Goal: Communication & Community: Answer question/provide support

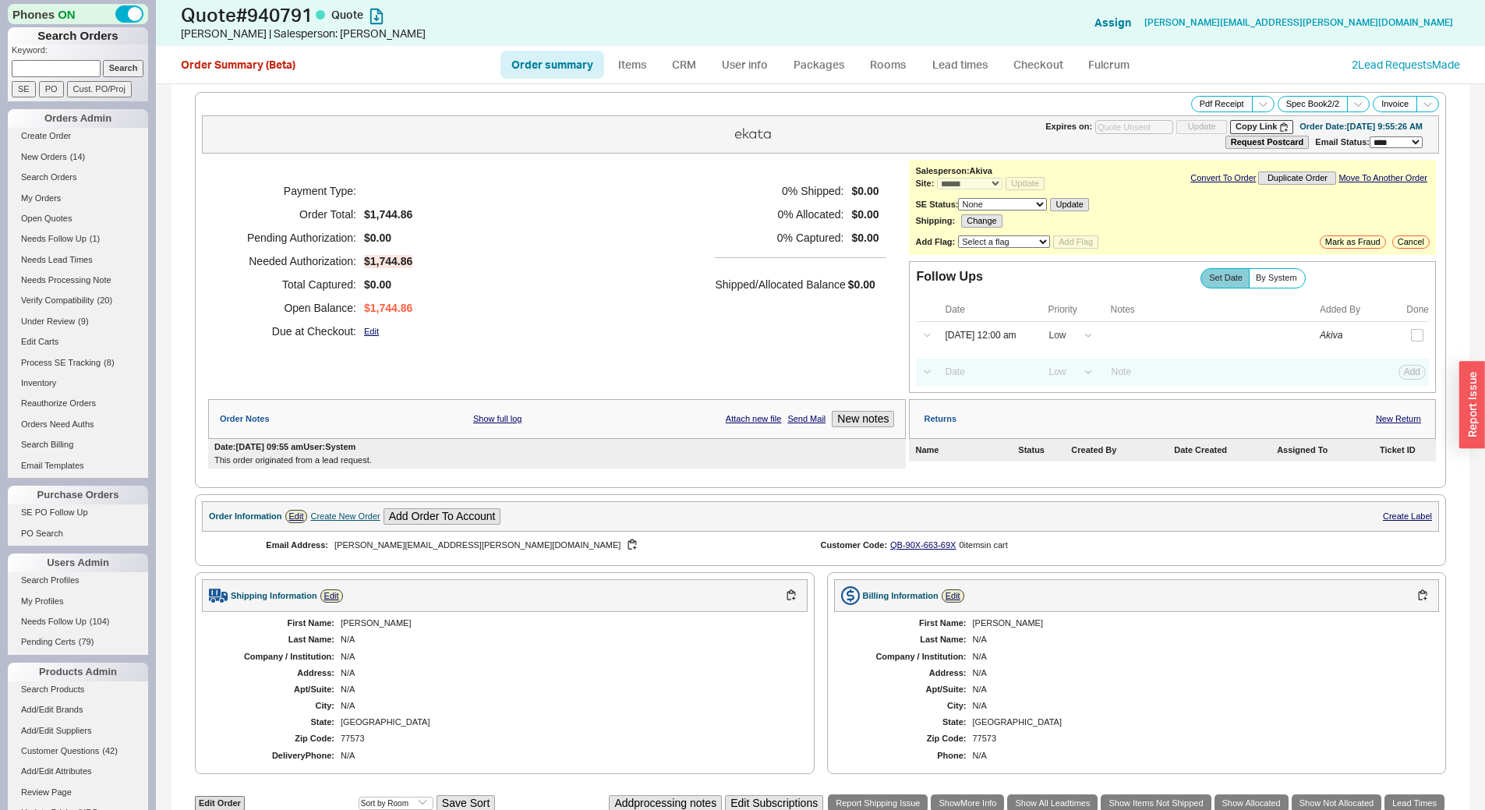
select select "*"
select select "LOW"
select select "3"
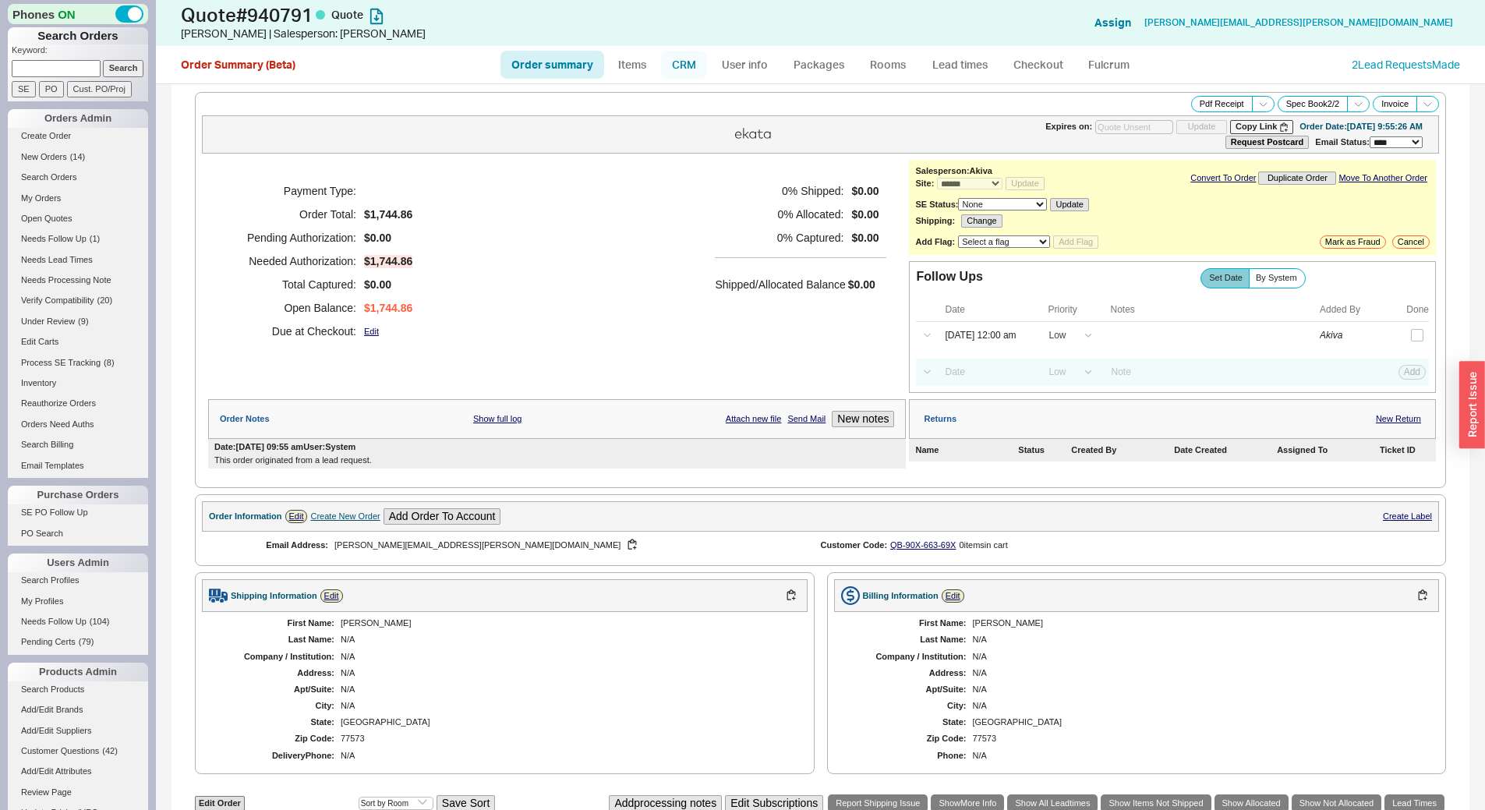
click at [671, 62] on link "CRM" at bounding box center [684, 65] width 46 height 28
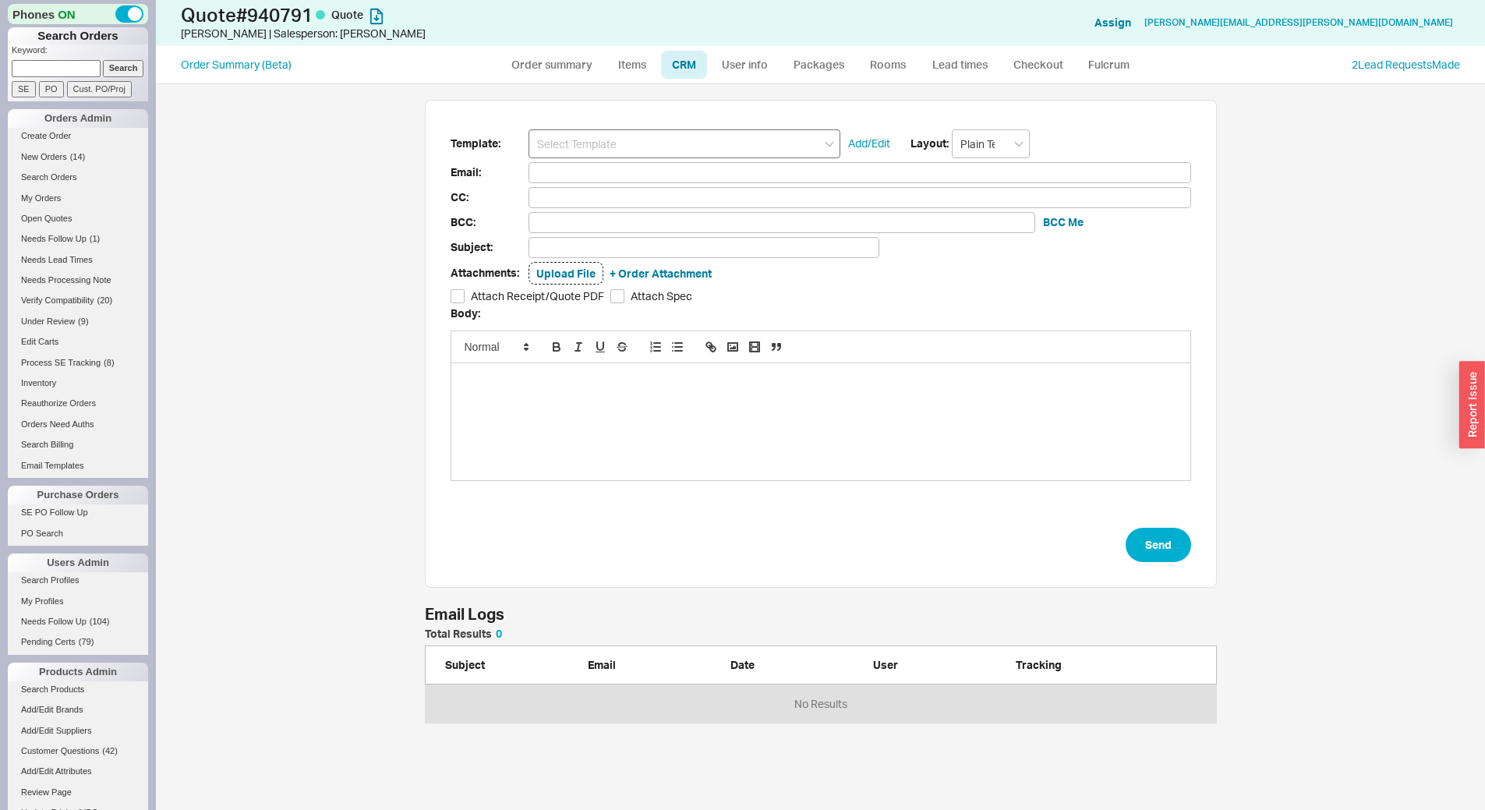
scroll to position [715, 1317]
click at [698, 143] on input at bounding box center [685, 143] width 312 height 29
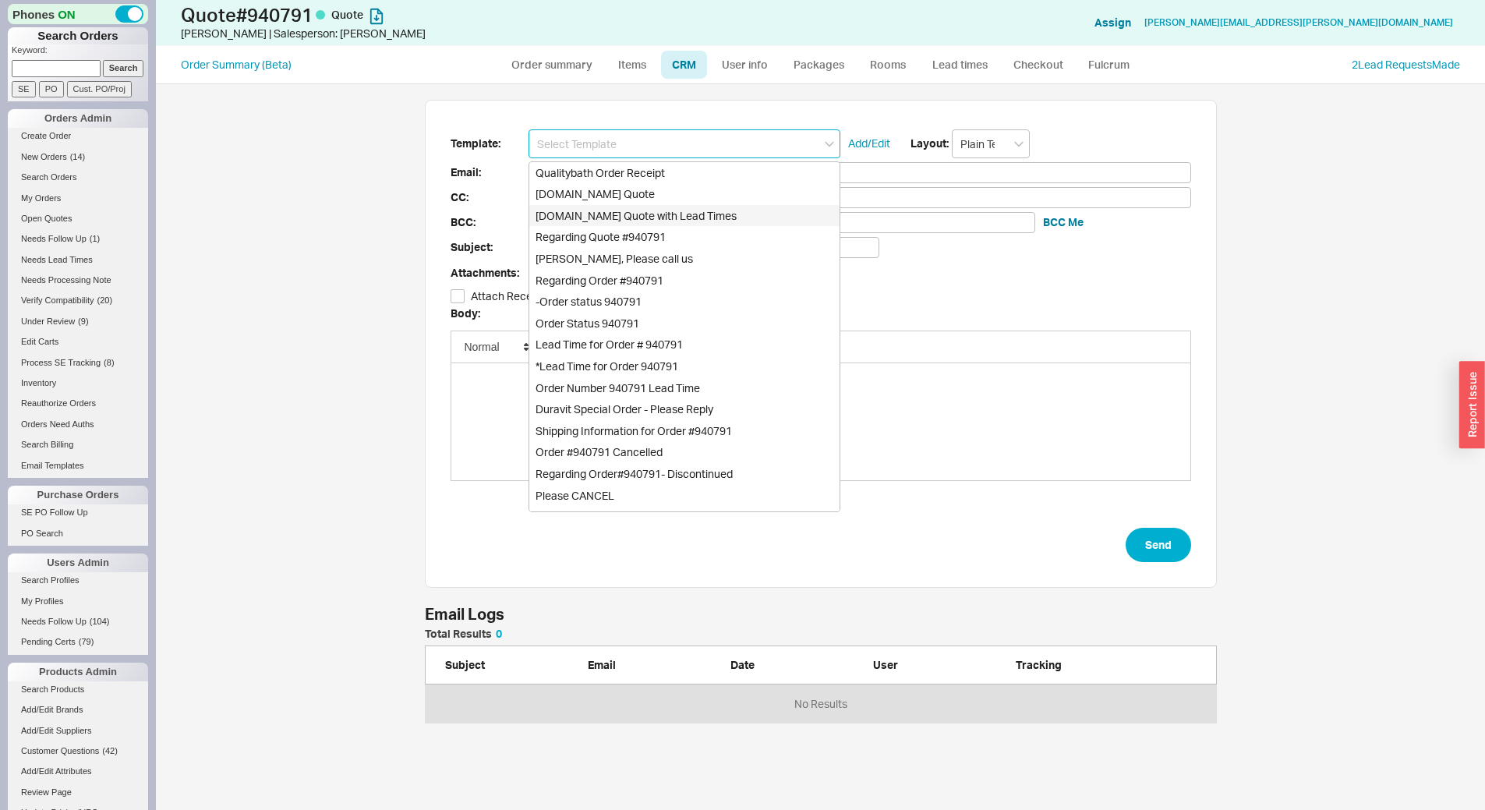
click at [713, 206] on div "[DOMAIN_NAME] Quote with Lead Times" at bounding box center [684, 216] width 310 height 22
type input "[DOMAIN_NAME] Quote with Lead Times"
type input "Receipt"
type input "[PERSON_NAME][EMAIL_ADDRESS][PERSON_NAME][DOMAIN_NAME]"
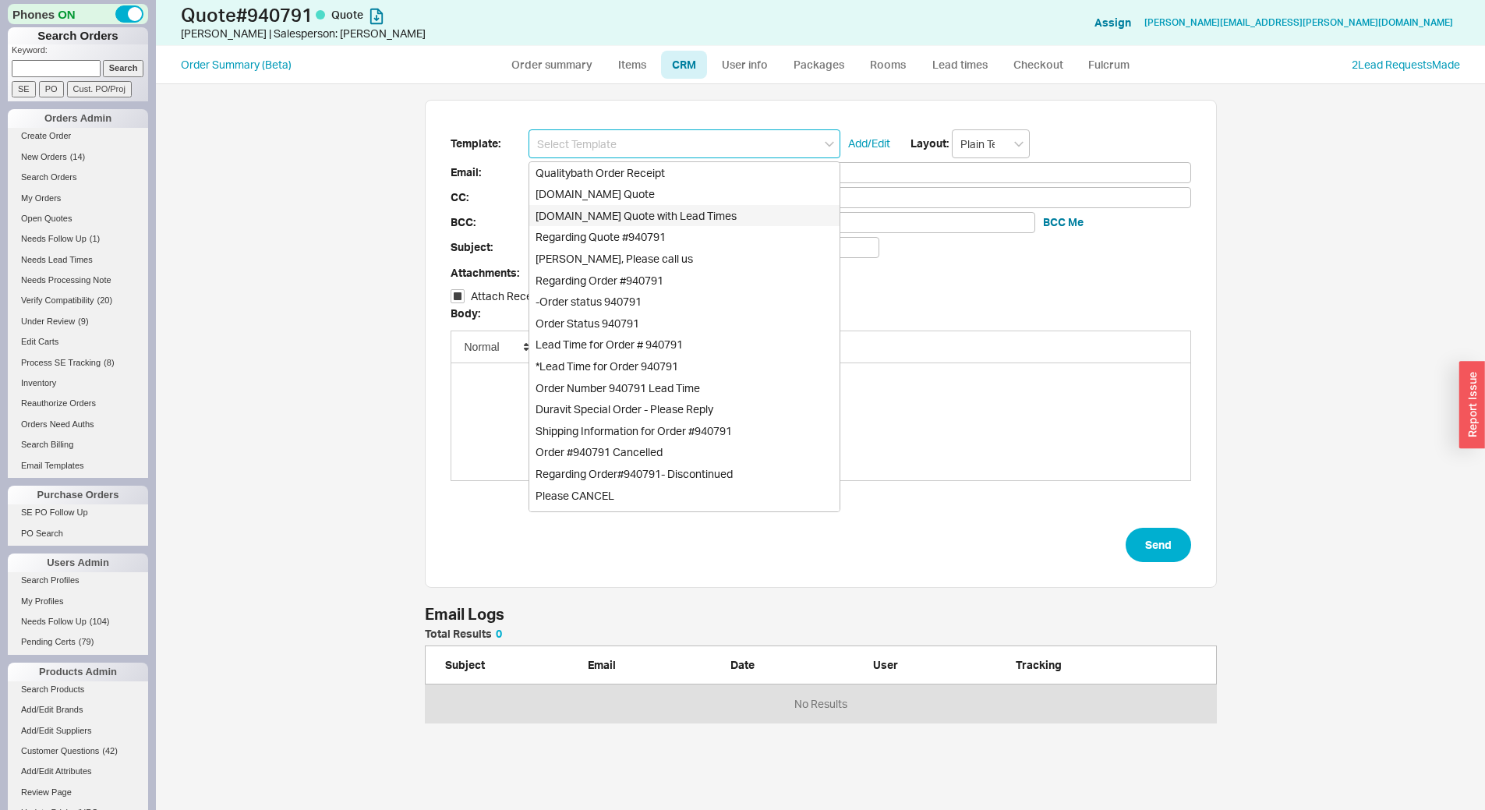
type input "Quality Bath Quote #940791 with Lead Times"
checkbox input "true"
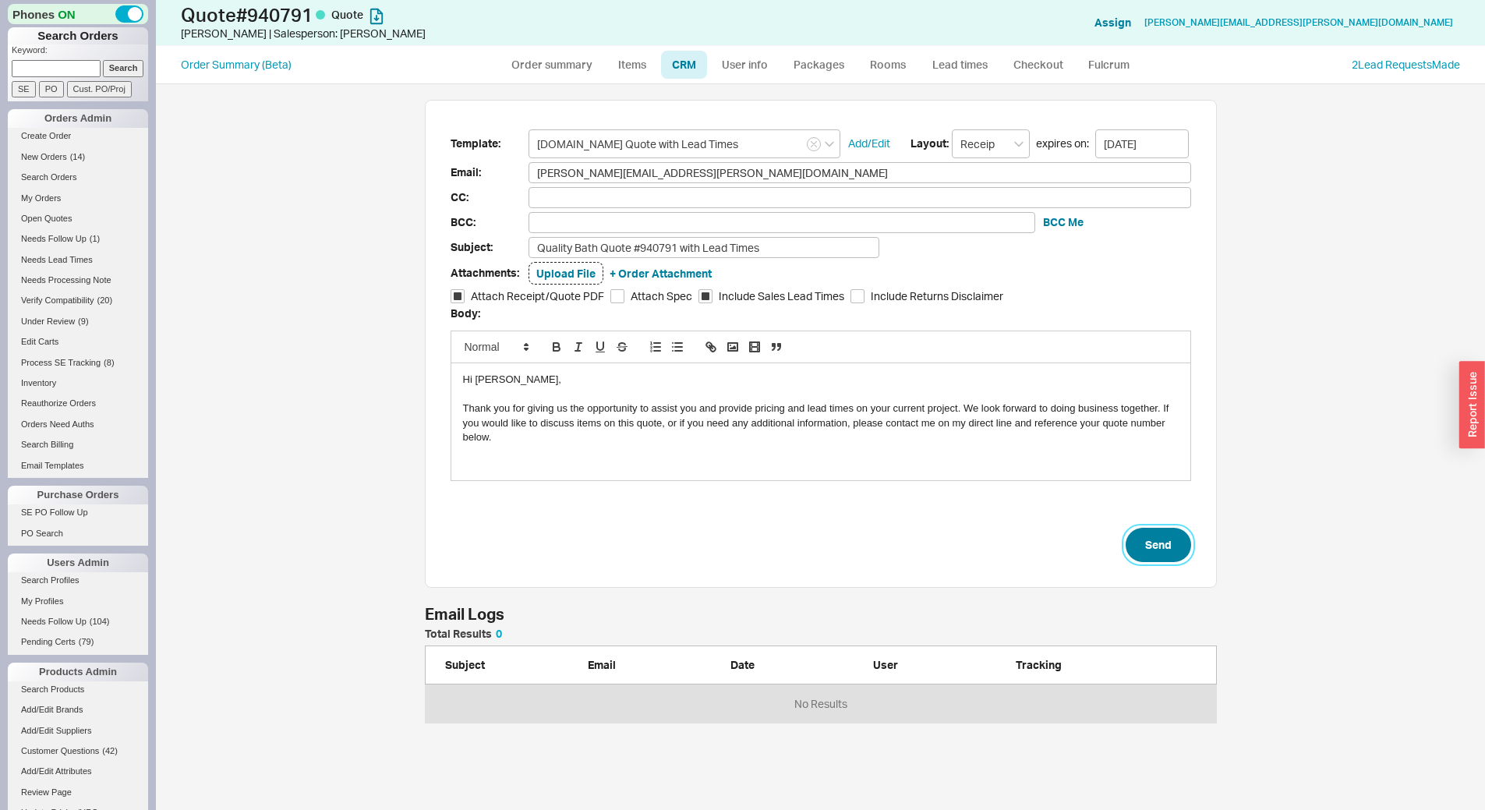
click at [1154, 546] on button "Send" at bounding box center [1158, 545] width 65 height 34
select select "*"
select select "LOW"
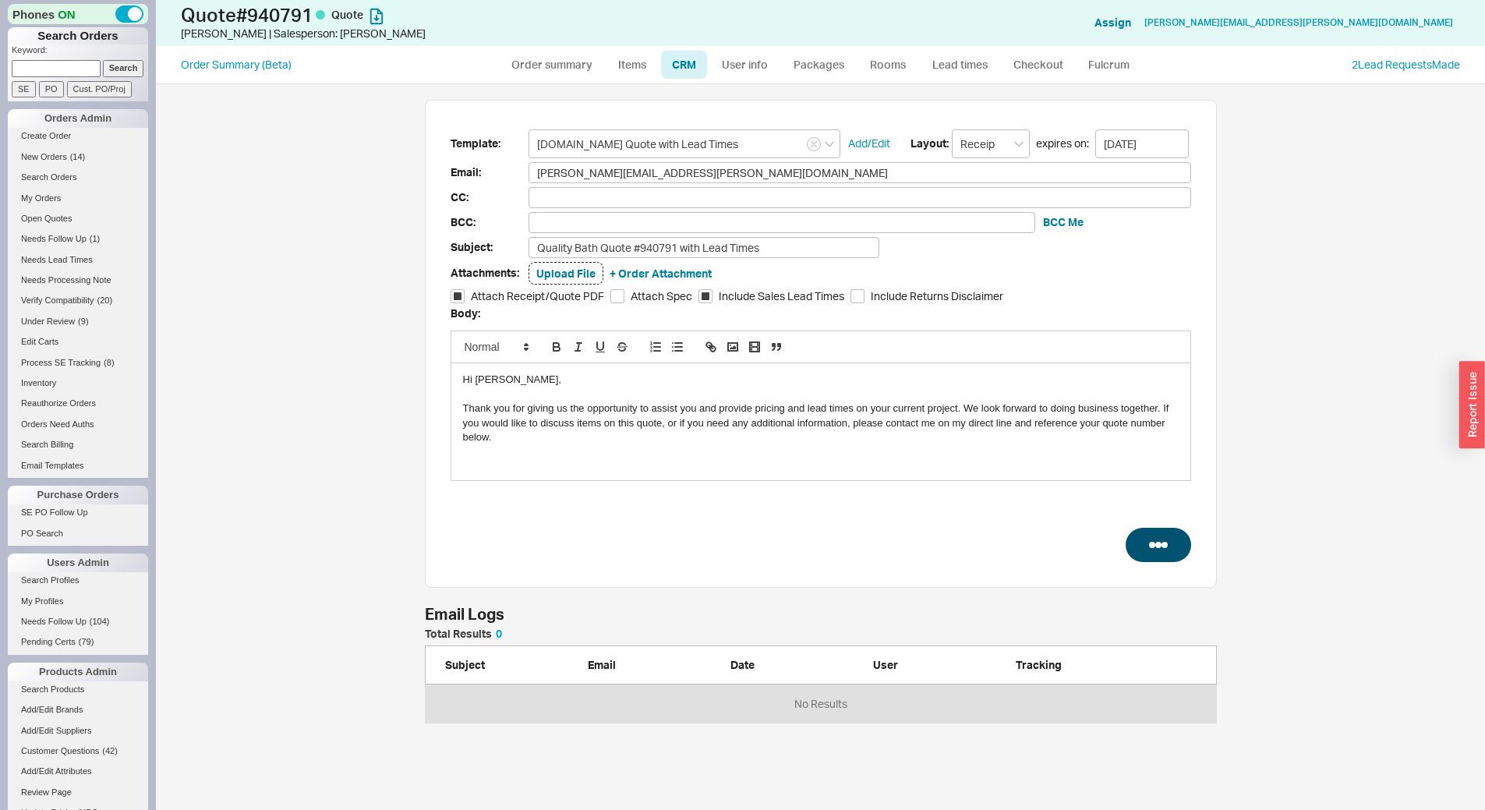
select select "3"
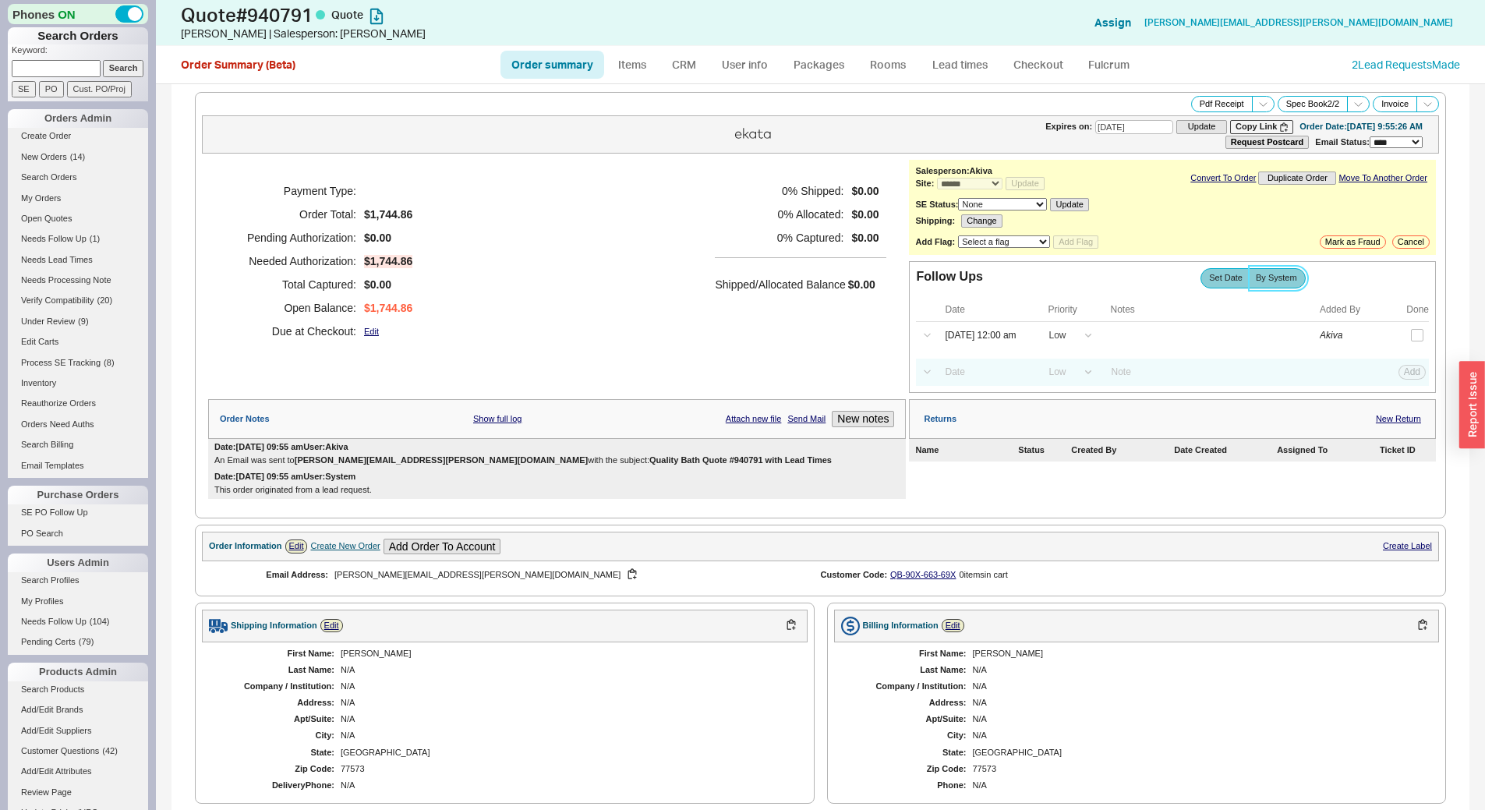
click at [1268, 288] on label "By System" at bounding box center [1277, 277] width 57 height 19
click at [0, 0] on input "By System" at bounding box center [0, 0] width 0 height 0
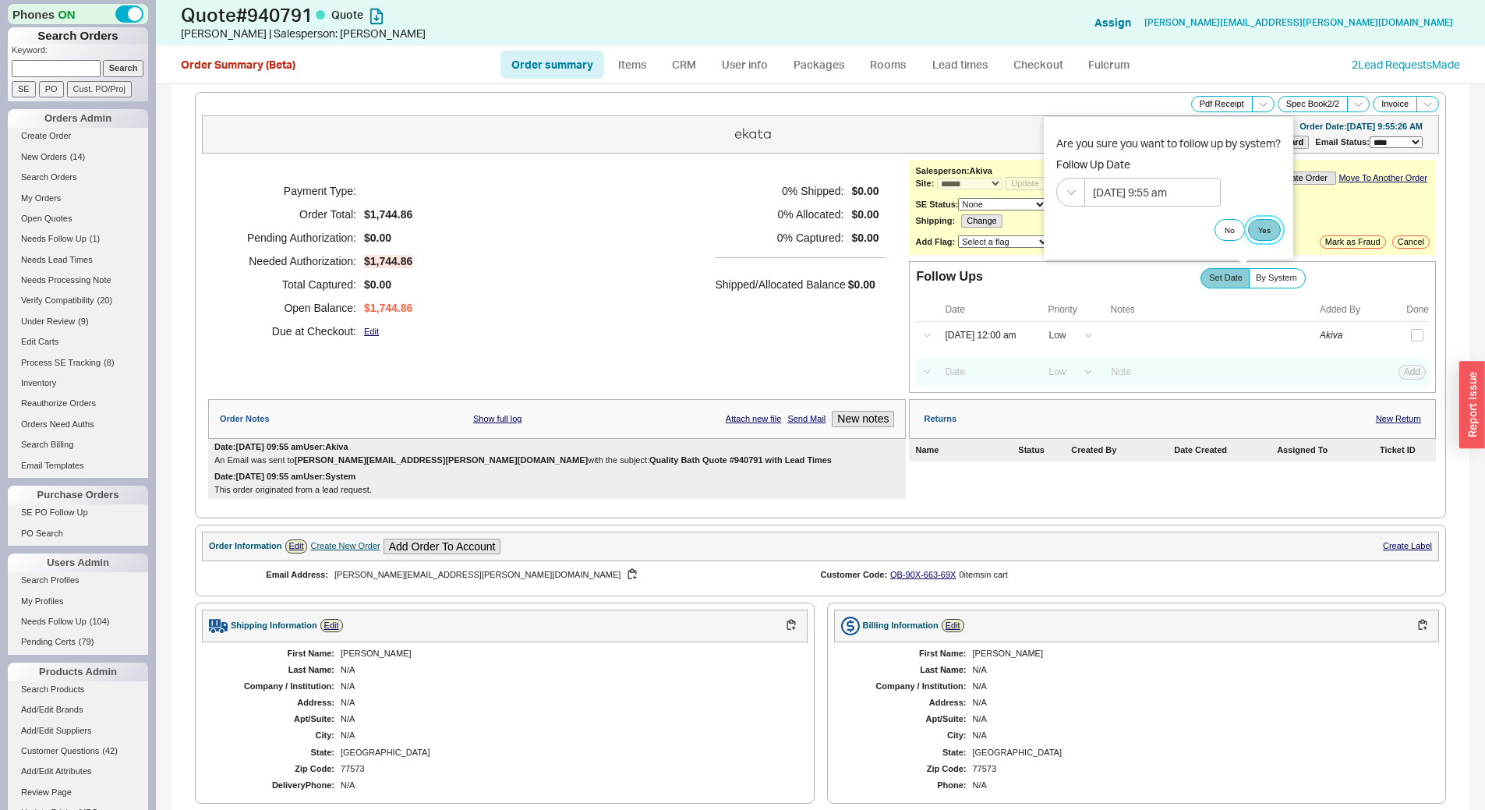
click at [1272, 235] on button "Yes" at bounding box center [1264, 230] width 33 height 22
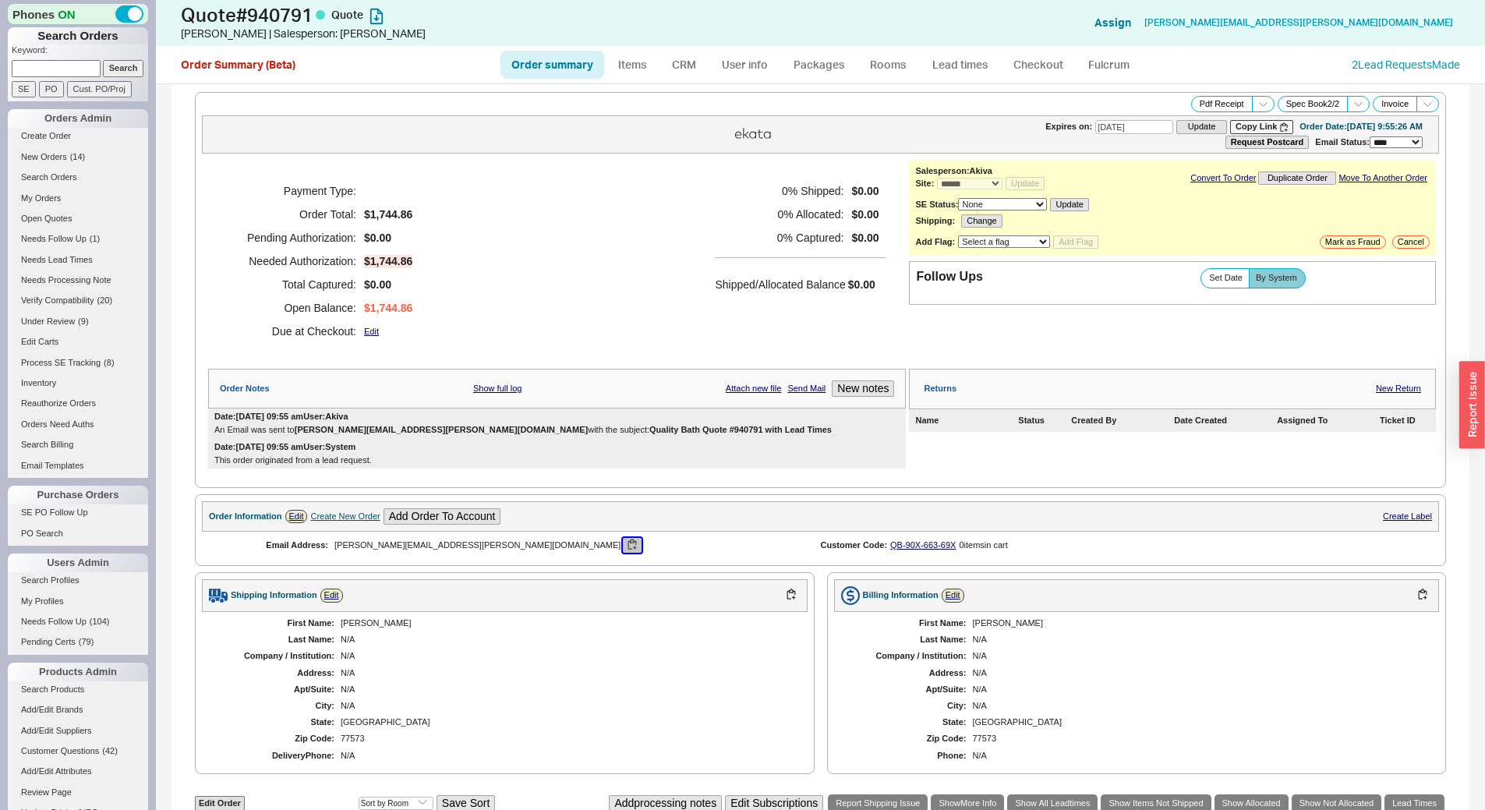
click at [623, 543] on button "button" at bounding box center [632, 545] width 19 height 15
